Goal: Information Seeking & Learning: Learn about a topic

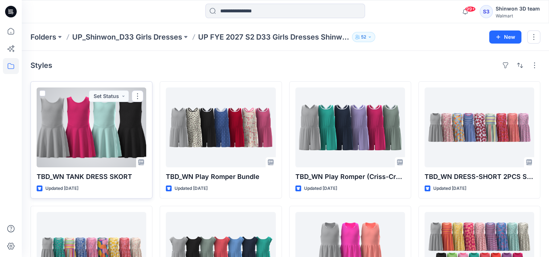
click at [75, 146] on div at bounding box center [92, 127] width 110 height 80
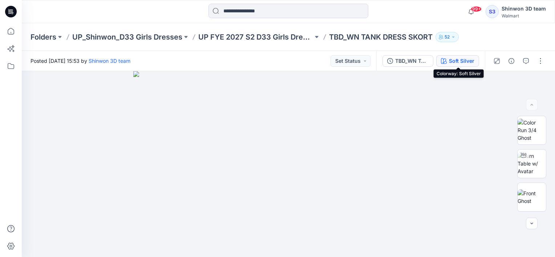
click at [466, 60] on div "Soft Silver" at bounding box center [461, 61] width 25 height 8
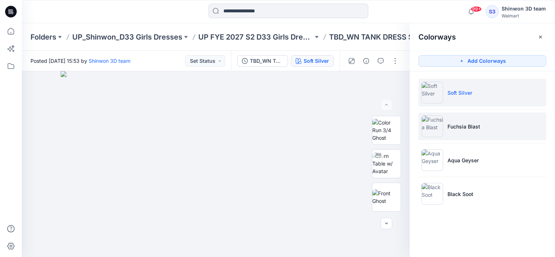
click at [482, 131] on li "Fuchsia Blast" at bounding box center [482, 127] width 128 height 28
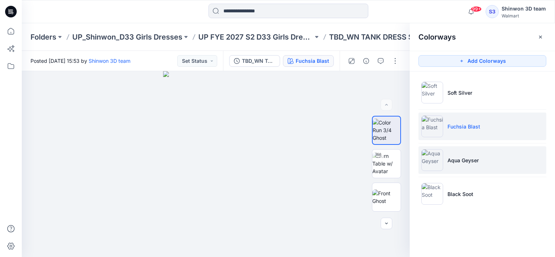
click at [465, 157] on p "Aqua Geyser" at bounding box center [462, 160] width 31 height 8
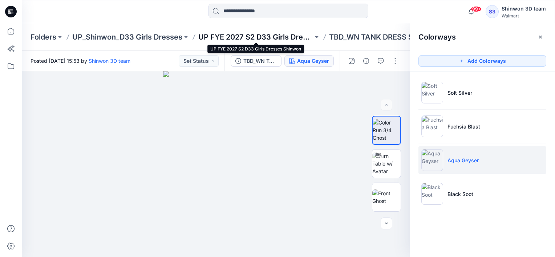
click at [256, 38] on p "UP FYE 2027 S2 D33 Girls Dresses Shinwon" at bounding box center [255, 37] width 115 height 10
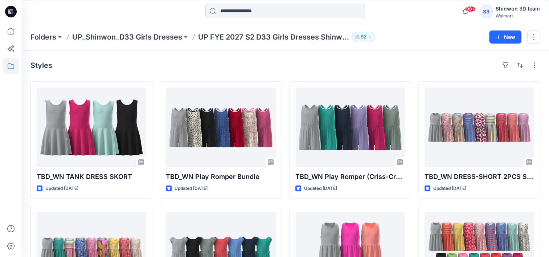
scroll to position [181, 0]
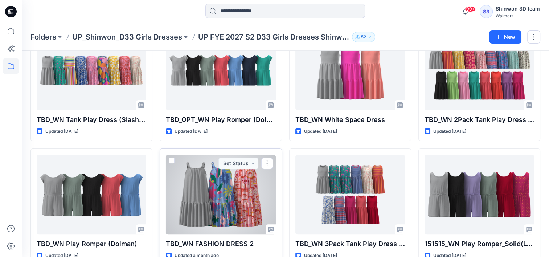
click at [248, 190] on div at bounding box center [221, 195] width 110 height 80
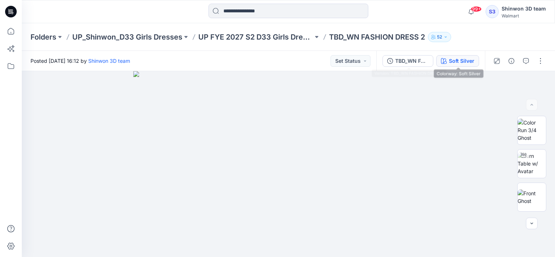
click at [456, 62] on div "Soft Silver" at bounding box center [461, 61] width 25 height 8
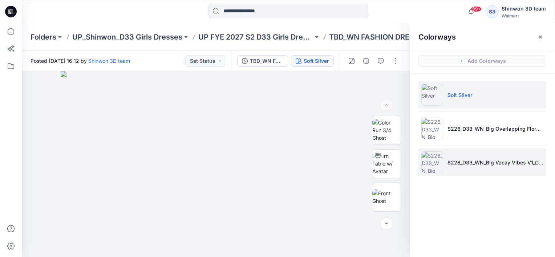
click at [466, 167] on li "S226_D33_WN_Big Vacay Vibes V1_CW1_Tomato Sauce_WM_MILLSHEET" at bounding box center [482, 162] width 128 height 28
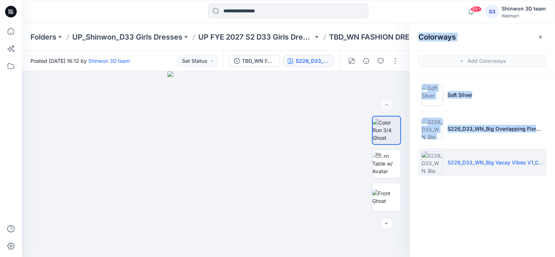
click at [549, 117] on html "99+ Notifications Your style TBD_WN TANK DRESS SKORT is ready 22 minutes ago Yo…" at bounding box center [277, 128] width 555 height 257
click at [529, 195] on div "Colorways Add Colorways Soft Silver S226_D33_WN_Big Overlapping Floral V1_CW2_C…" at bounding box center [481, 140] width 145 height 234
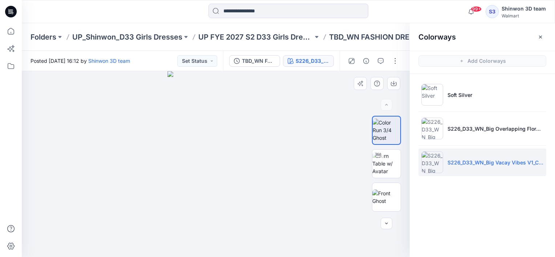
click at [292, 237] on div at bounding box center [216, 164] width 388 height 186
